Goal: Task Accomplishment & Management: Complete application form

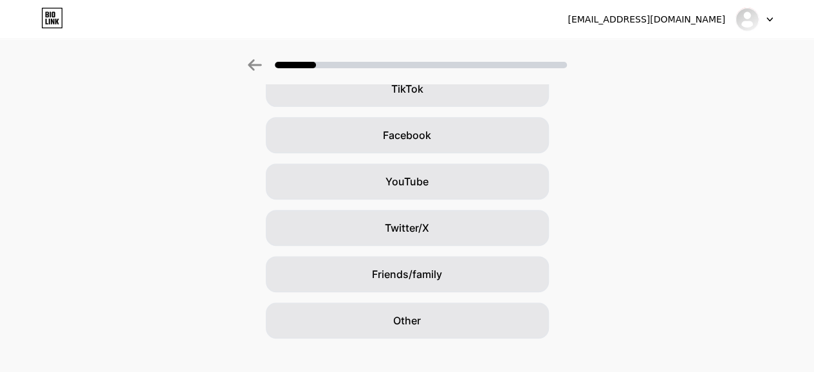
scroll to position [183, 0]
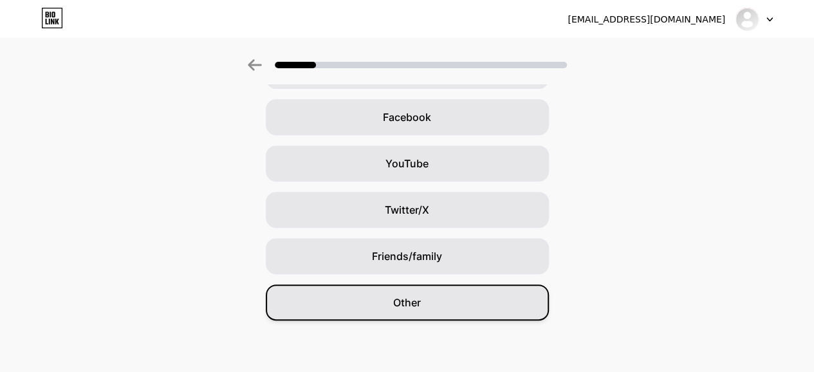
click at [438, 304] on div "Other" at bounding box center [407, 302] width 283 height 36
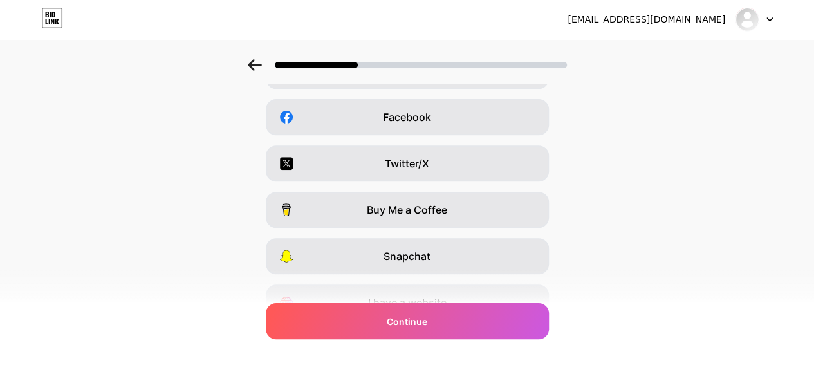
scroll to position [0, 0]
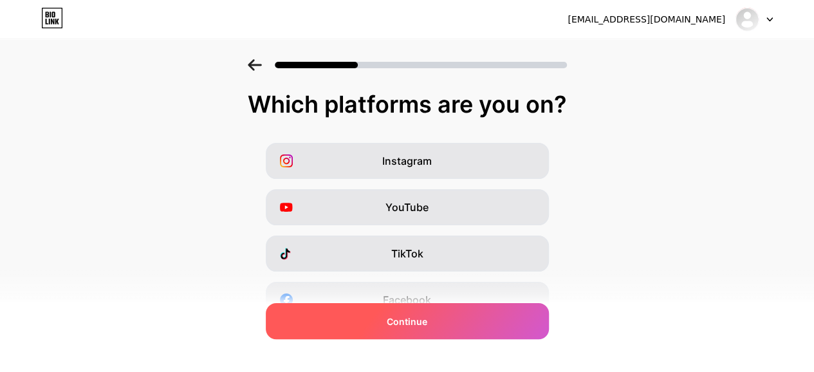
click at [445, 319] on div "Continue" at bounding box center [407, 321] width 283 height 36
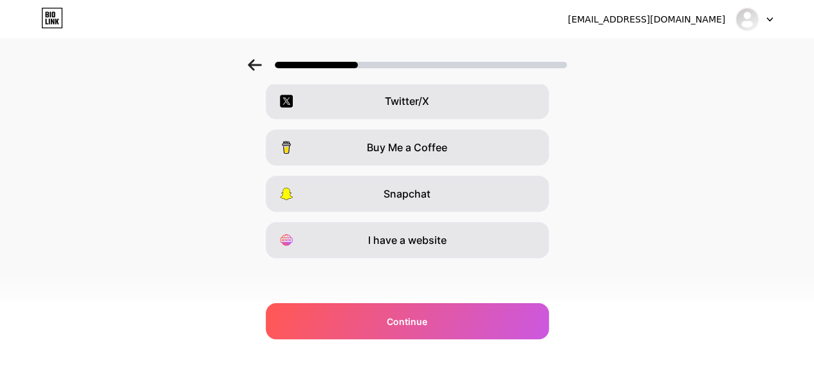
scroll to position [247, 0]
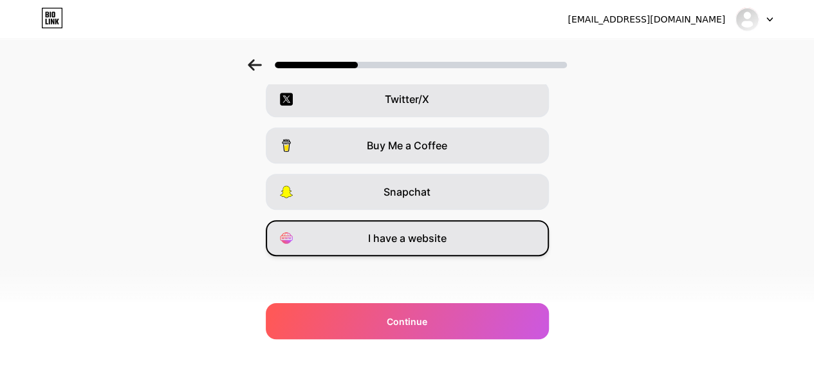
click at [413, 240] on span "I have a website" at bounding box center [407, 237] width 78 height 15
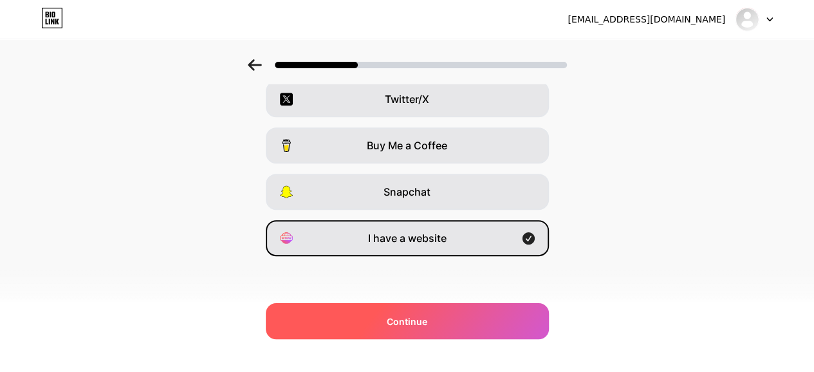
click at [400, 327] on div "Continue" at bounding box center [407, 321] width 283 height 36
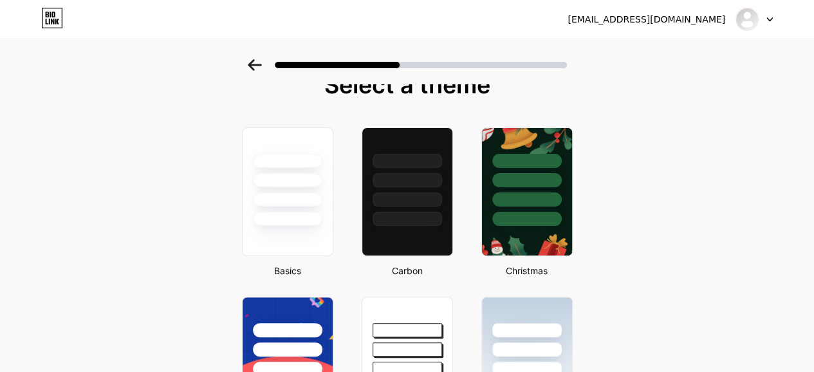
scroll to position [0, 0]
